Goal: Task Accomplishment & Management: Complete application form

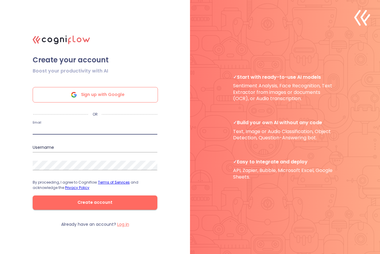
click at [62, 128] on input "email" at bounding box center [95, 129] width 125 height 9
type input "[EMAIL_ADDRESS][DOMAIN_NAME]"
click at [42, 149] on input "riz.dziner" at bounding box center [95, 147] width 125 height 9
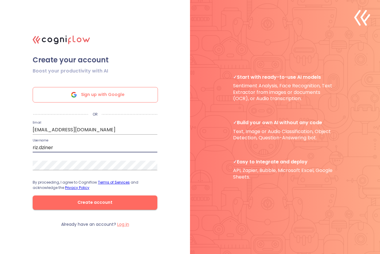
click at [42, 149] on input "riz.dziner" at bounding box center [95, 147] width 125 height 9
type input "riz_dziner"
click at [18, 180] on div ".cls-1{fill:#141624;}.cls-2{fill:#eb5e60;}.cls-3{fill:none;stroke:#eb5e60;strok…" at bounding box center [190, 127] width 380 height 254
click at [75, 202] on span "Create account" at bounding box center [95, 201] width 106 height 7
